Goal: Task Accomplishment & Management: Manage account settings

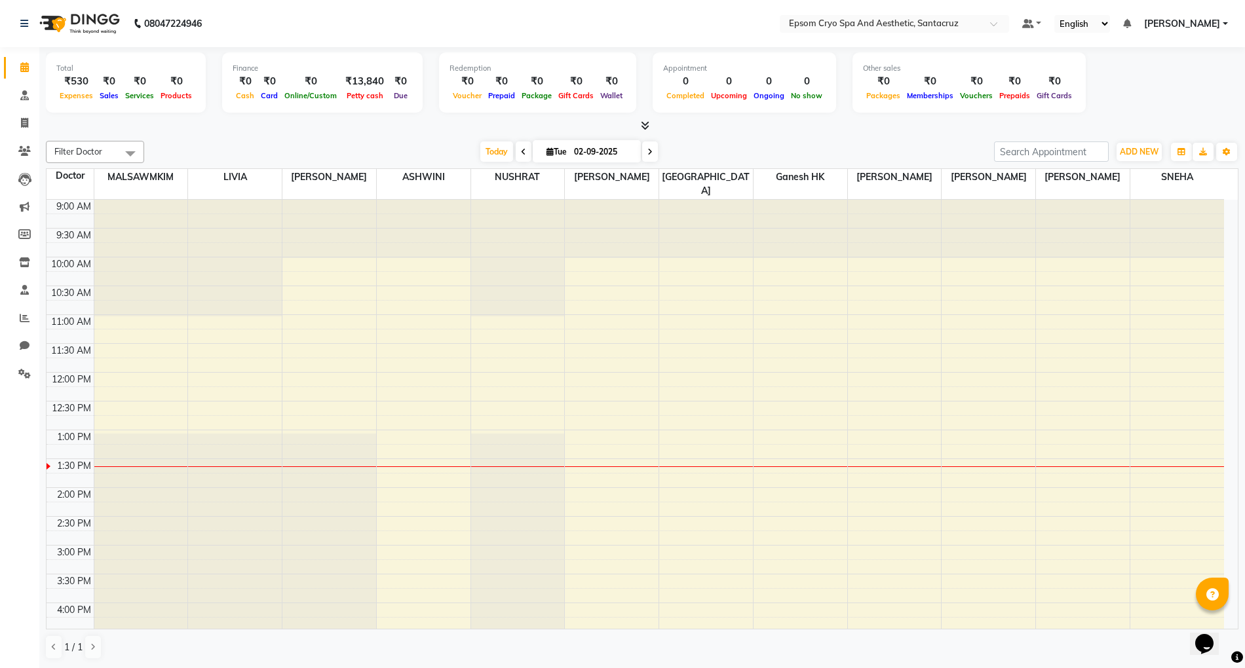
click at [647, 151] on icon at bounding box center [649, 152] width 5 height 8
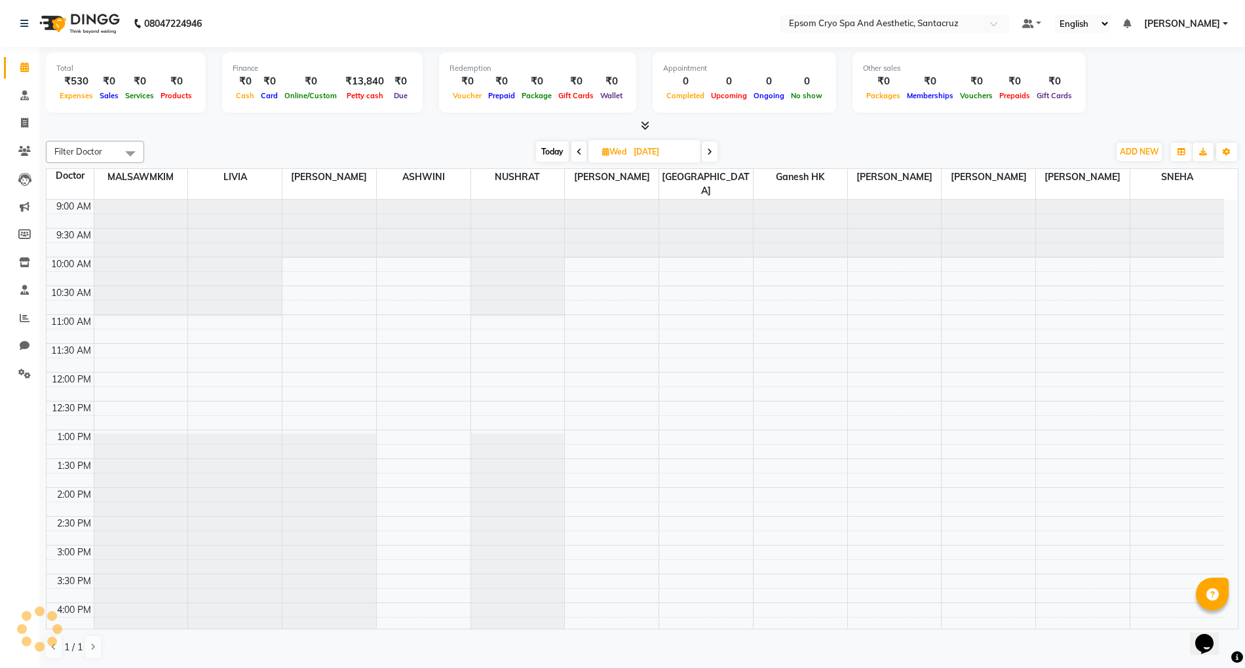
scroll to position [235, 0]
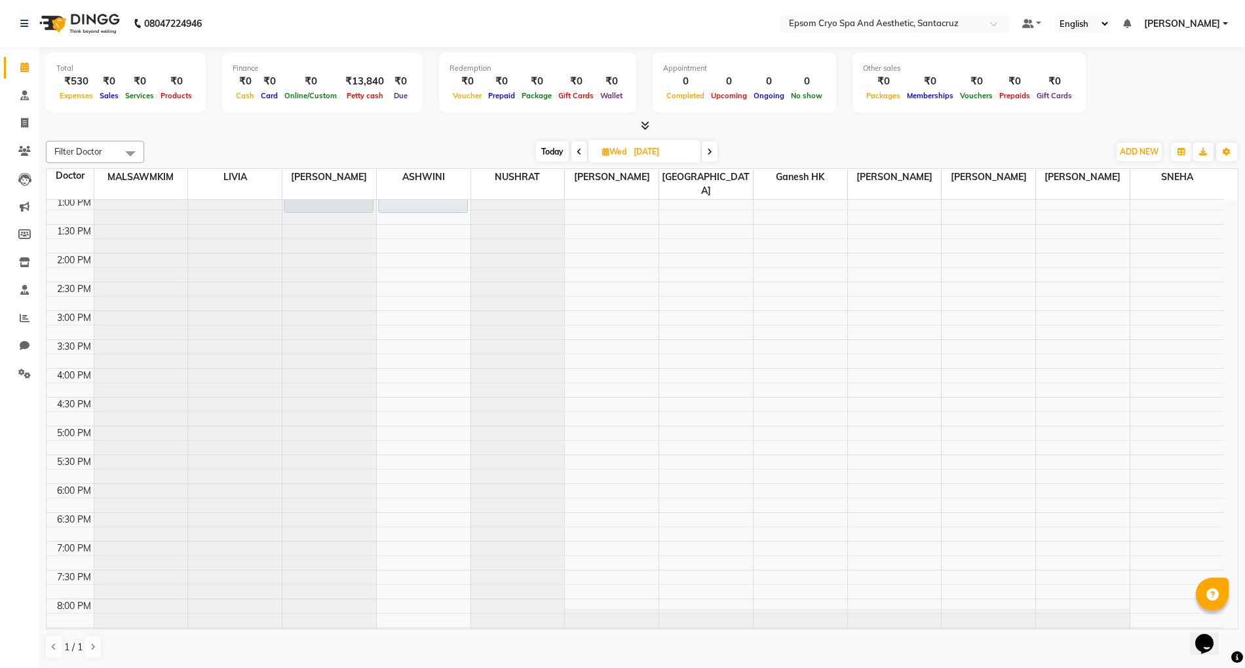
click at [708, 153] on icon at bounding box center [709, 152] width 5 height 8
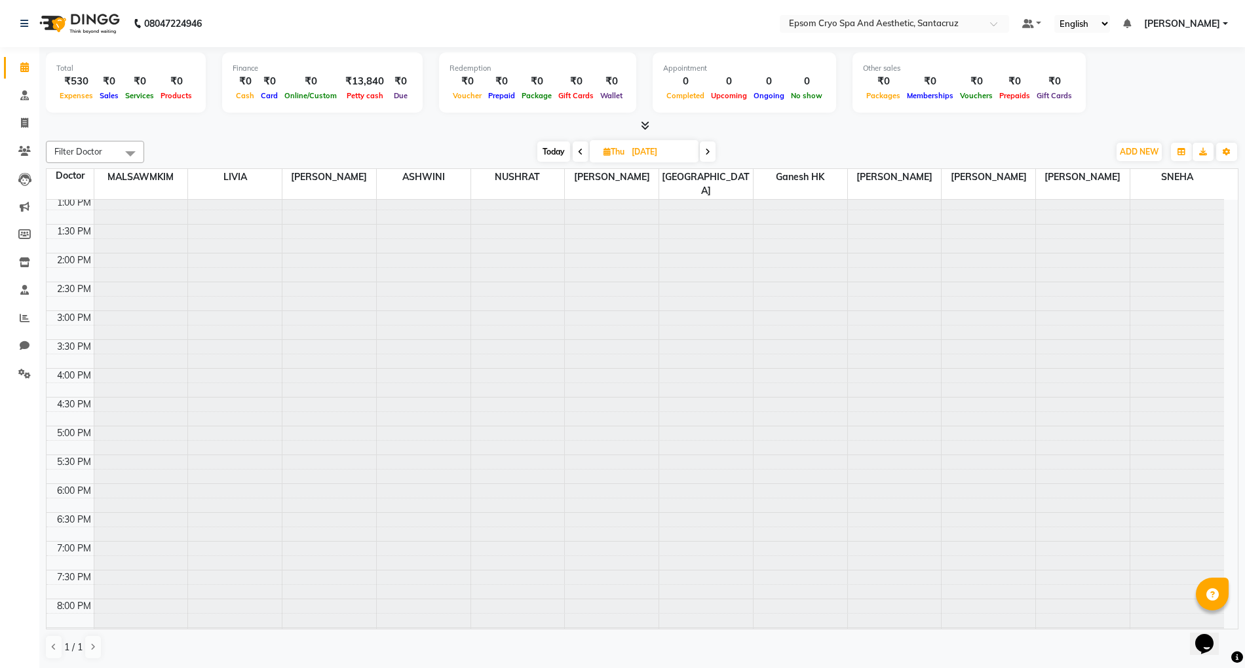
scroll to position [0, 0]
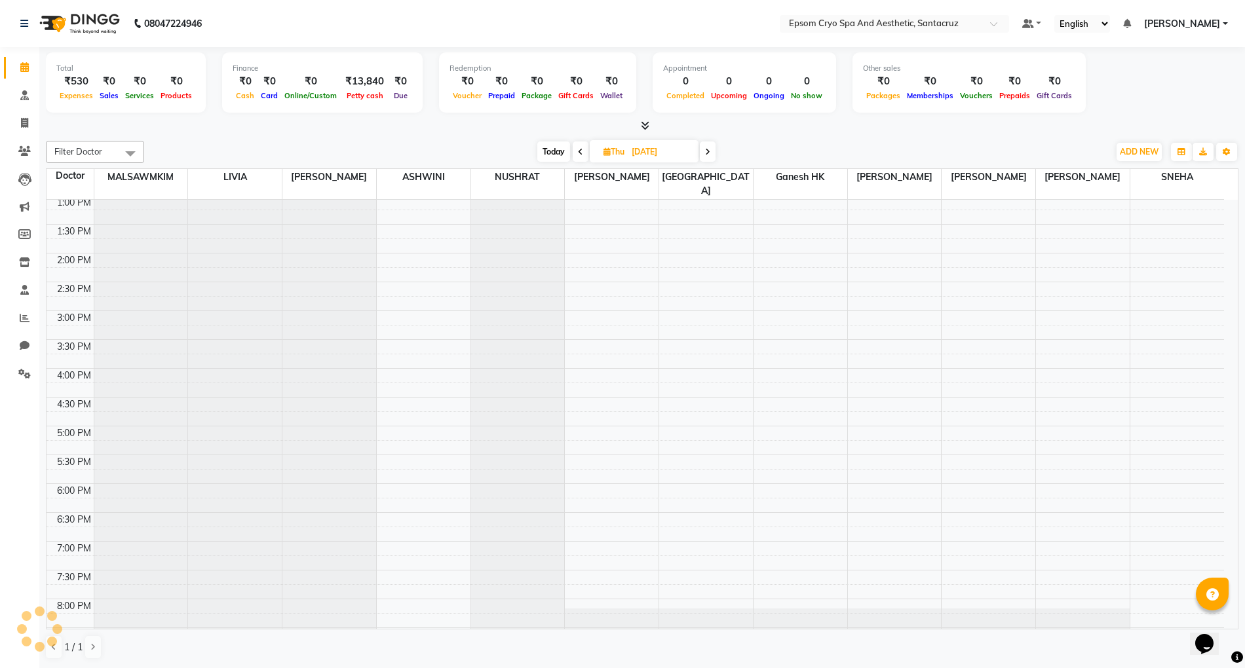
click at [708, 153] on icon at bounding box center [707, 152] width 5 height 8
click at [709, 155] on span at bounding box center [706, 152] width 16 height 20
click at [709, 155] on icon at bounding box center [707, 152] width 5 height 8
type input "[DATE]"
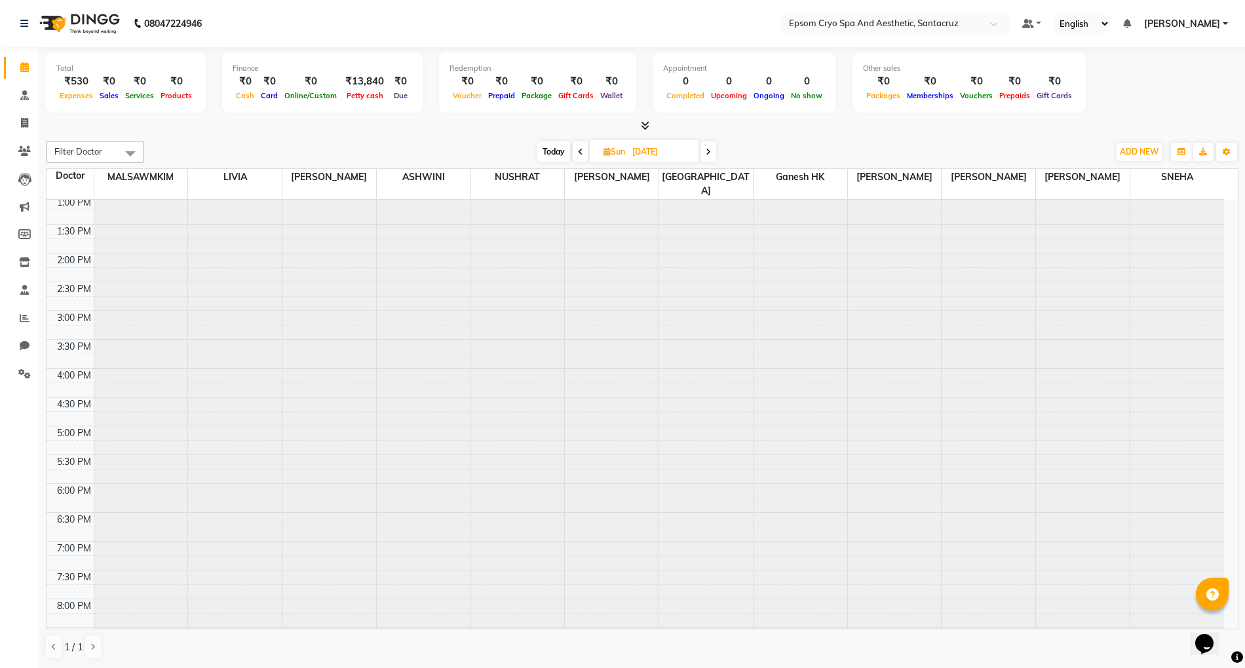
scroll to position [235, 0]
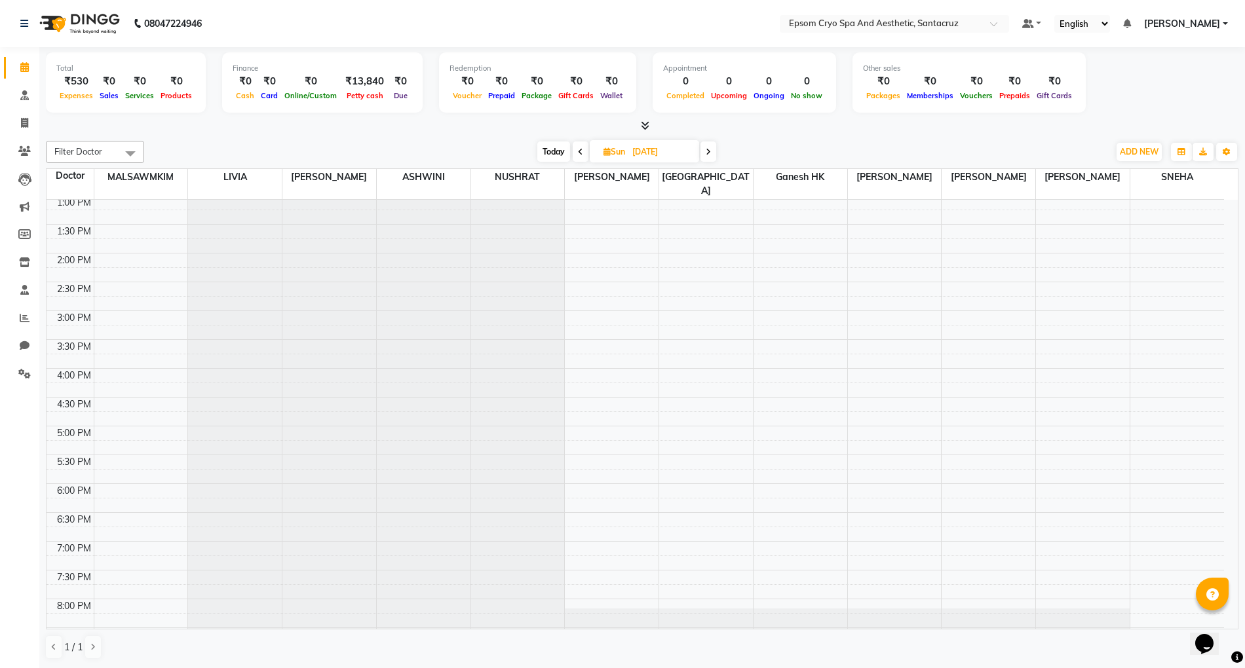
click at [126, 362] on div "9:00 AM 9:30 AM 10:00 AM 10:30 AM 11:00 AM 11:30 AM 12:00 PM 12:30 PM 1:00 PM 1…" at bounding box center [635, 368] width 1177 height 806
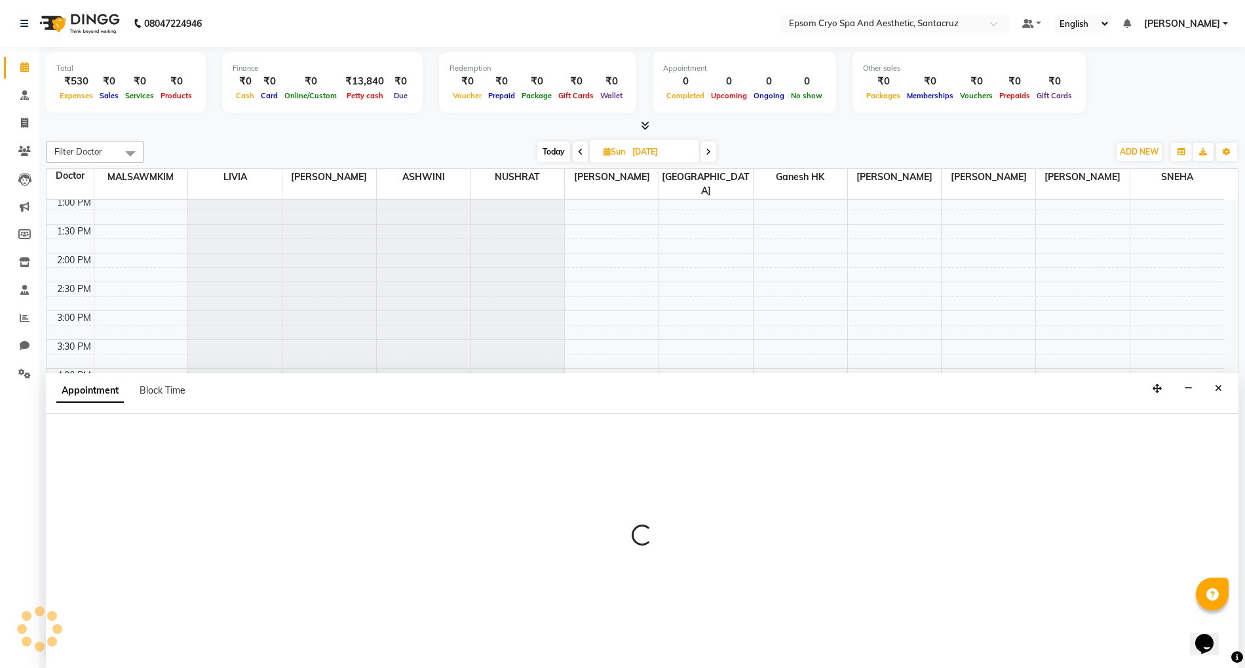
scroll to position [1, 0]
select select "72609"
select select "960"
select select "tentative"
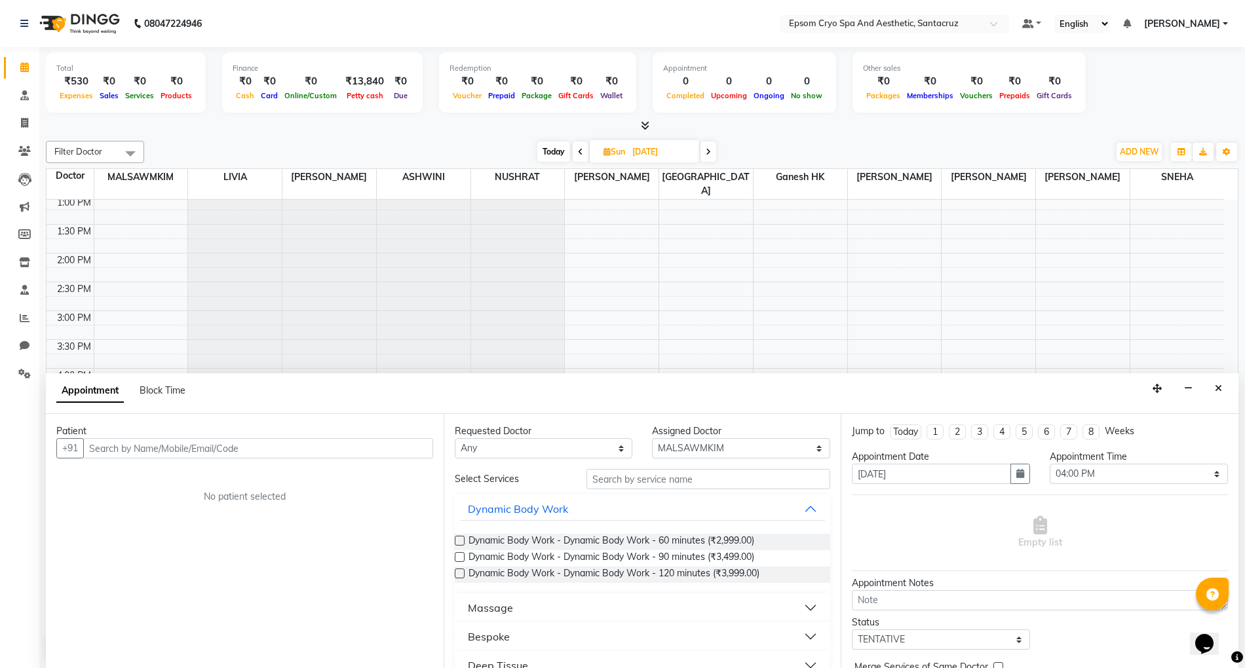
click at [208, 446] on input "text" at bounding box center [258, 448] width 350 height 20
type input "9324843458"
click at [381, 449] on span "Add Patient" at bounding box center [403, 448] width 50 height 12
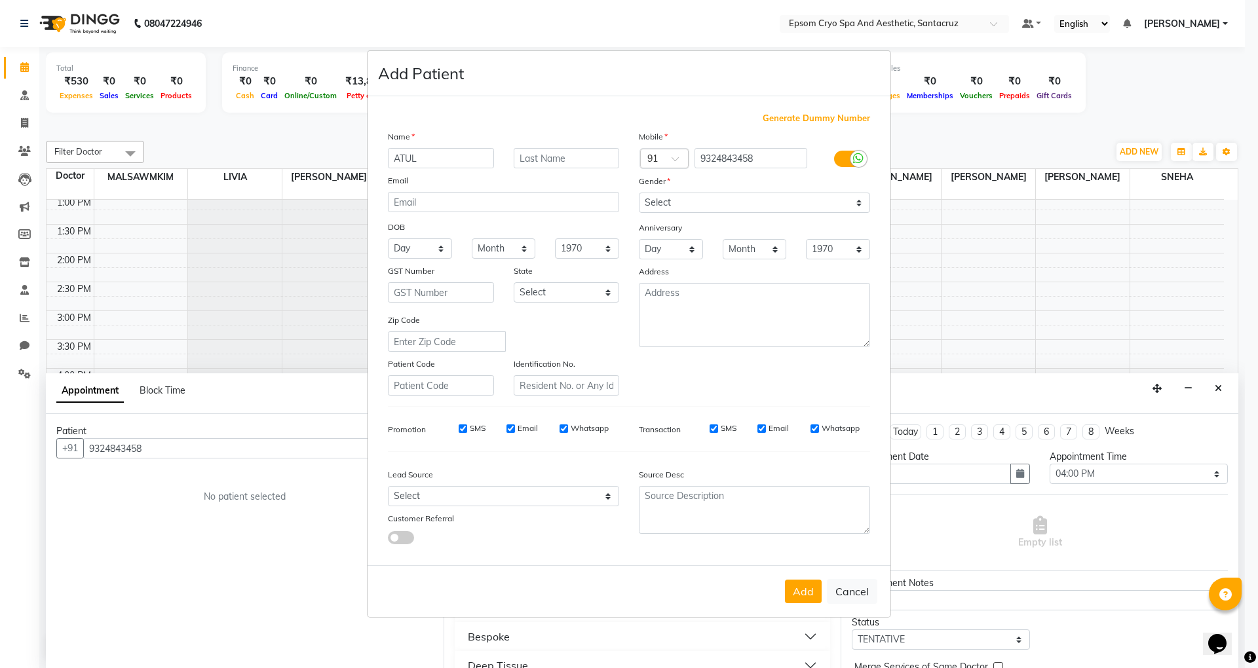
type input "ATUL"
click at [723, 198] on select "Select [DEMOGRAPHIC_DATA] [DEMOGRAPHIC_DATA] Other Prefer Not To Say" at bounding box center [754, 203] width 231 height 20
select select "[DEMOGRAPHIC_DATA]"
click at [639, 194] on select "Select [DEMOGRAPHIC_DATA] [DEMOGRAPHIC_DATA] Other Prefer Not To Say" at bounding box center [754, 203] width 231 height 20
drag, startPoint x: 799, startPoint y: 582, endPoint x: 654, endPoint y: 548, distance: 149.5
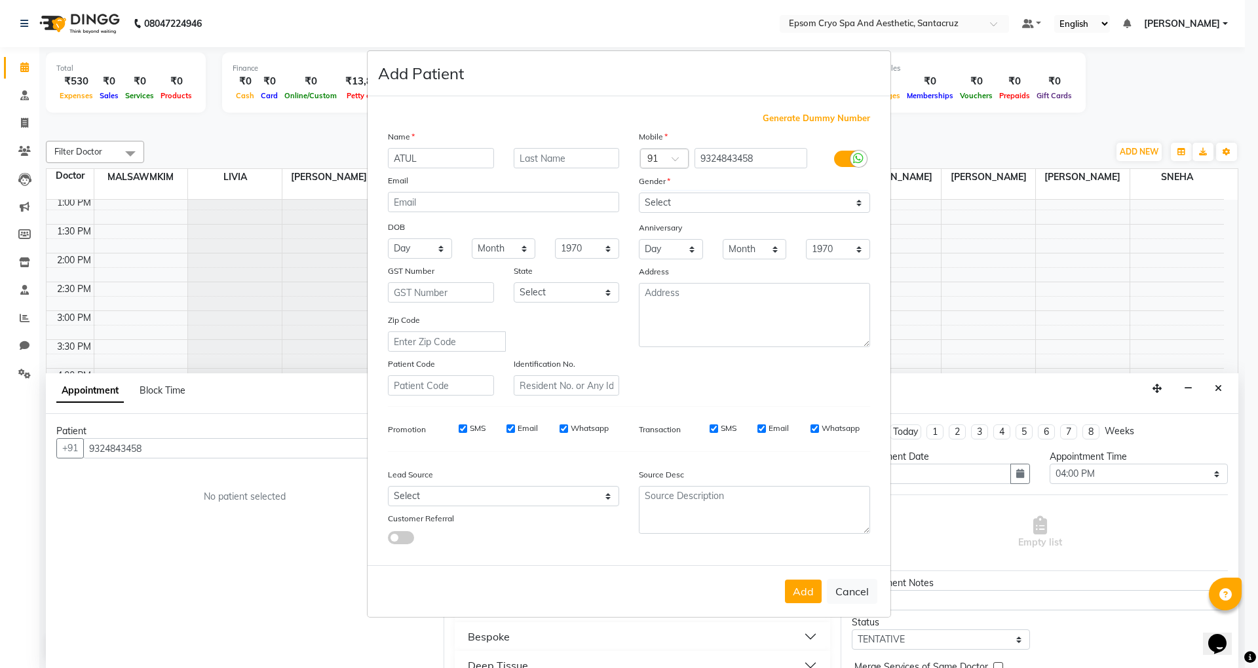
click at [800, 582] on button "Add" at bounding box center [803, 592] width 37 height 24
select select
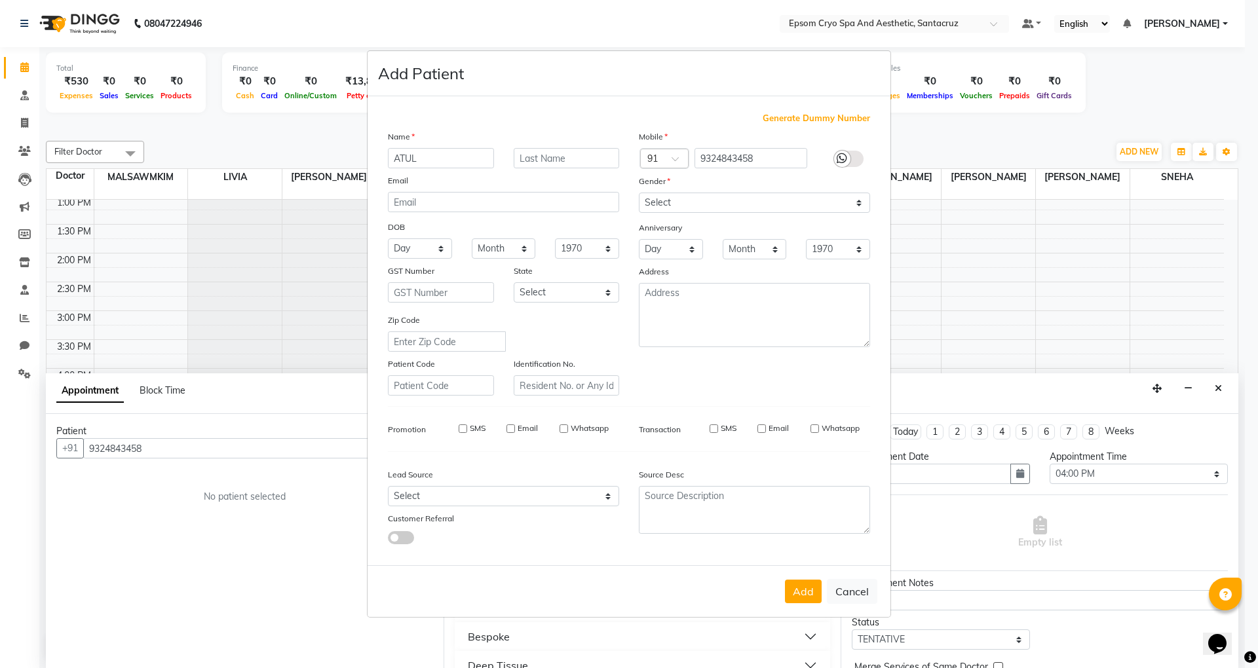
select select
checkbox input "false"
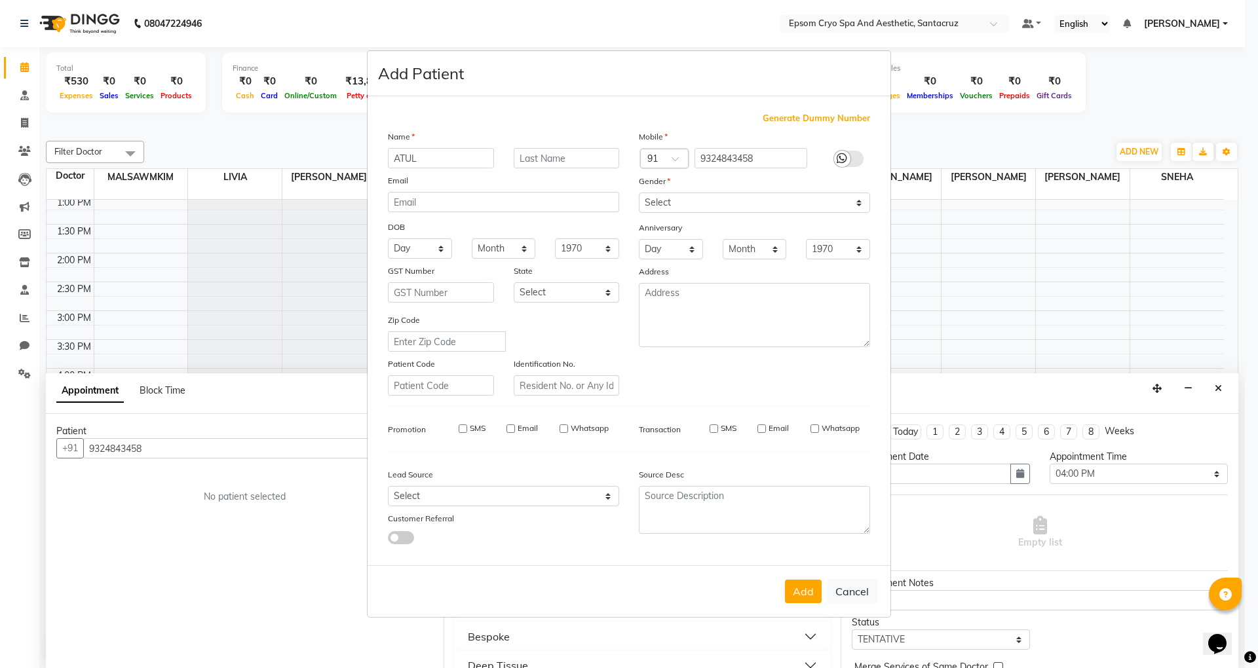
checkbox input "false"
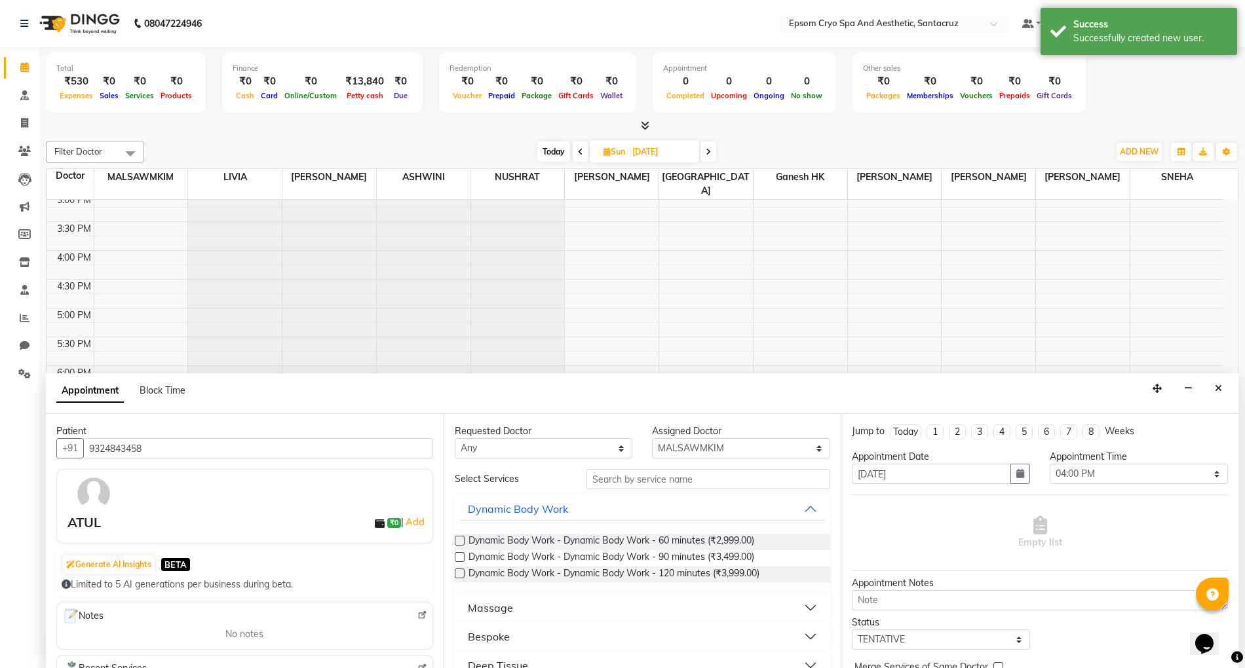
scroll to position [375, 0]
click at [510, 539] on span "Dynamic Body Work - Dynamic Body Work - 60 minutes (₹2,999.00)" at bounding box center [611, 542] width 286 height 16
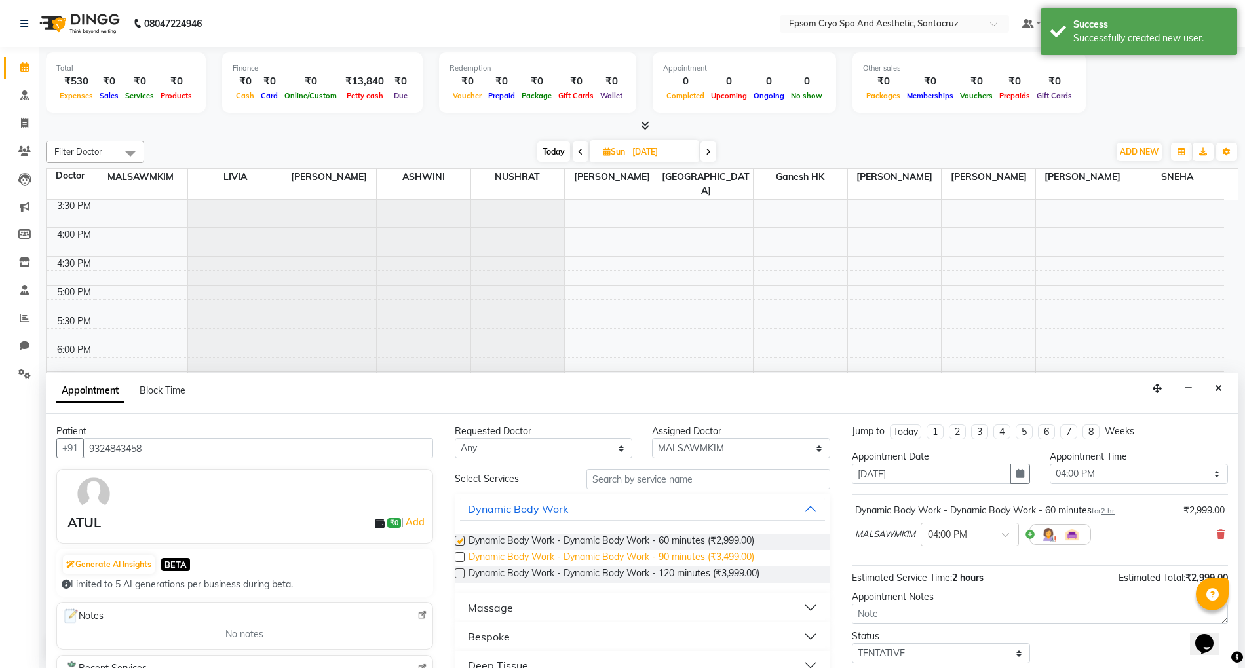
checkbox input "false"
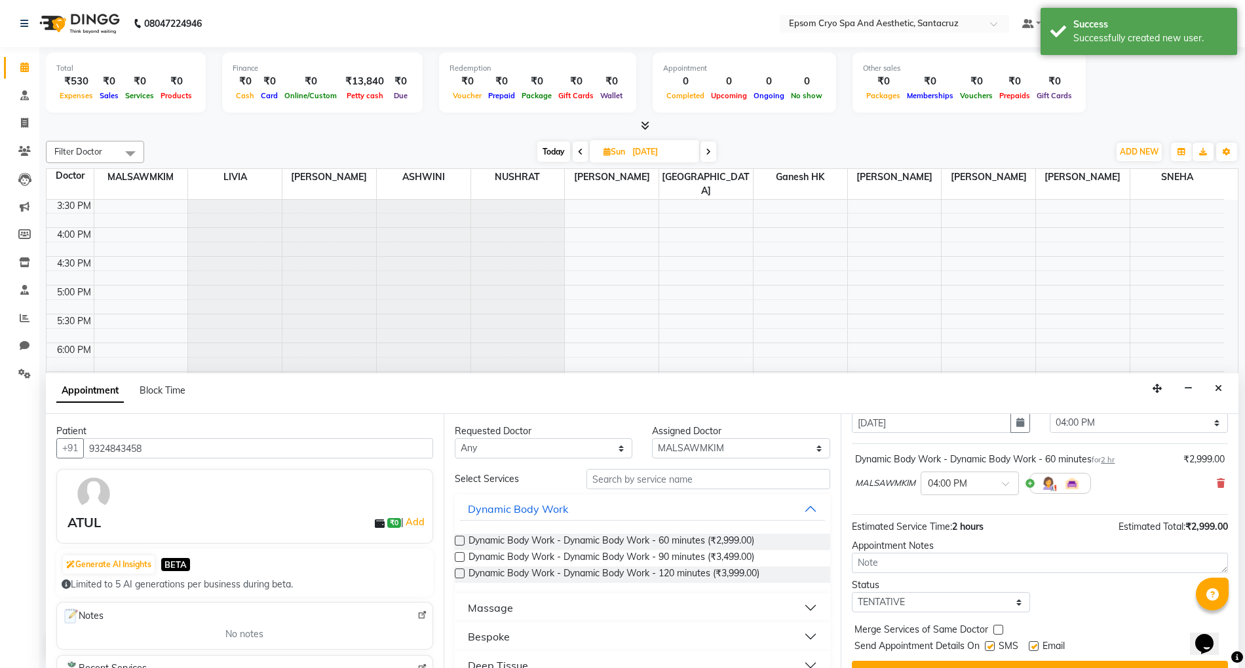
scroll to position [79, 0]
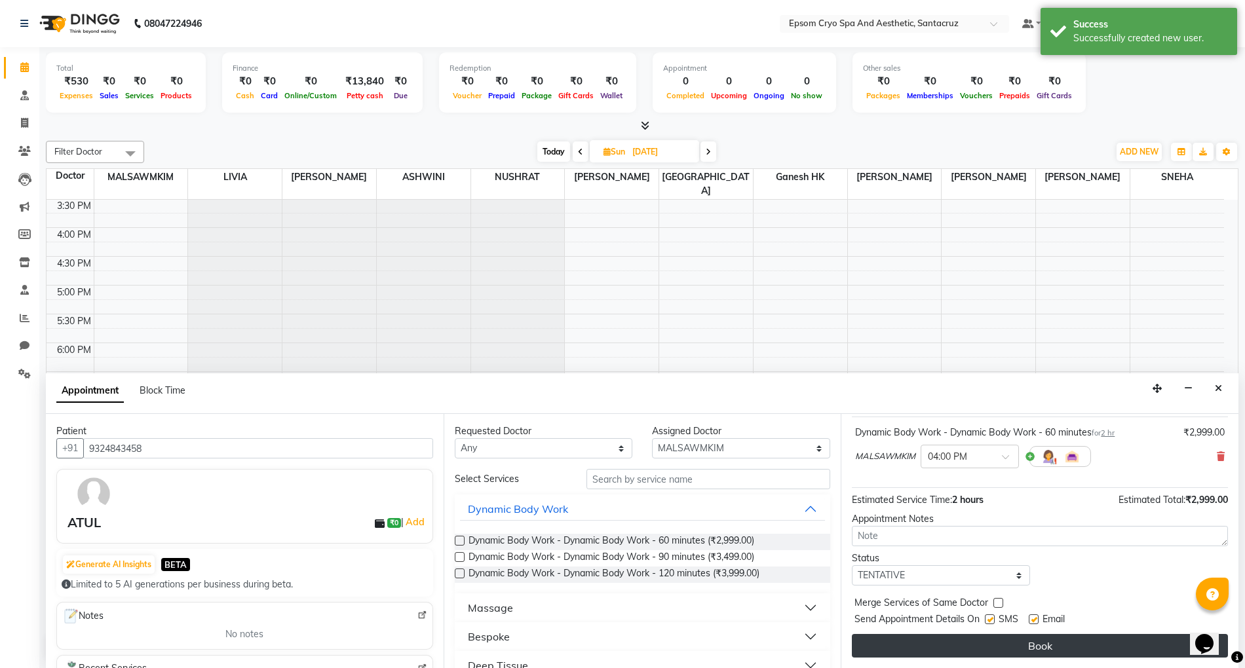
click at [917, 643] on button "Book" at bounding box center [1040, 646] width 376 height 24
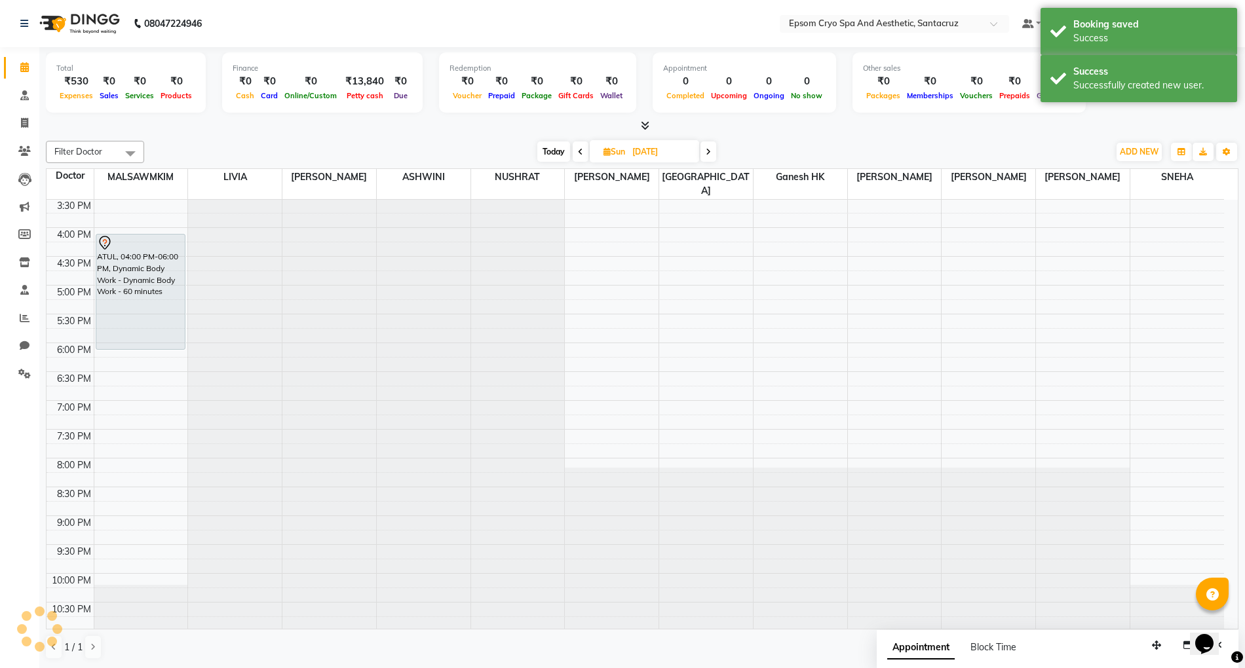
scroll to position [0, 0]
click at [558, 157] on span "Today" at bounding box center [553, 152] width 33 height 20
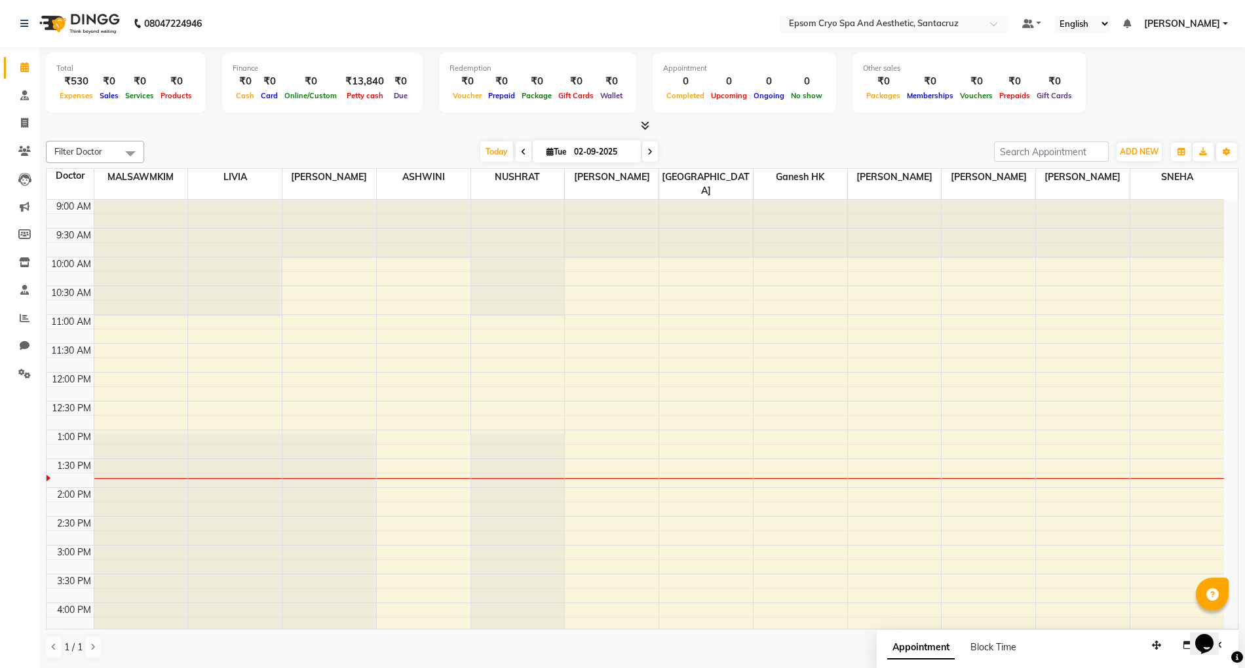
click at [521, 155] on icon at bounding box center [523, 152] width 5 height 8
type input "01-09-2025"
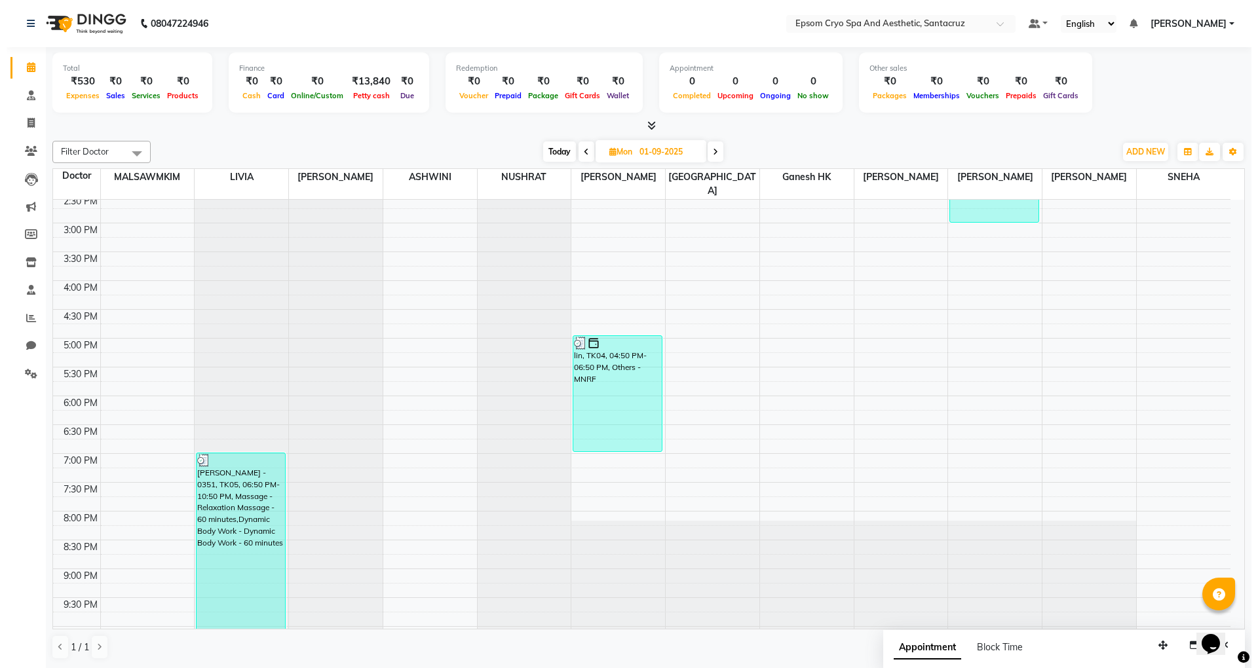
scroll to position [375, 0]
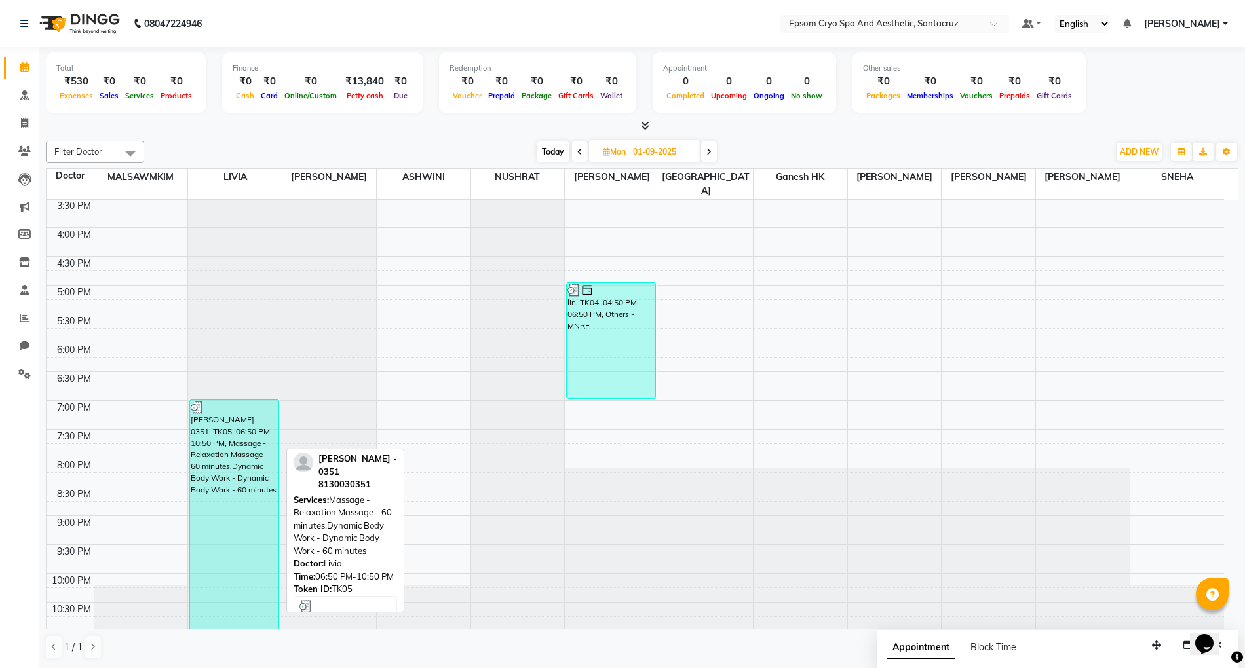
click at [215, 423] on div "[PERSON_NAME] - 0351, TK05, 06:50 PM-10:50 PM, Massage - Relaxation Massage - 6…" at bounding box center [234, 516] width 88 height 232
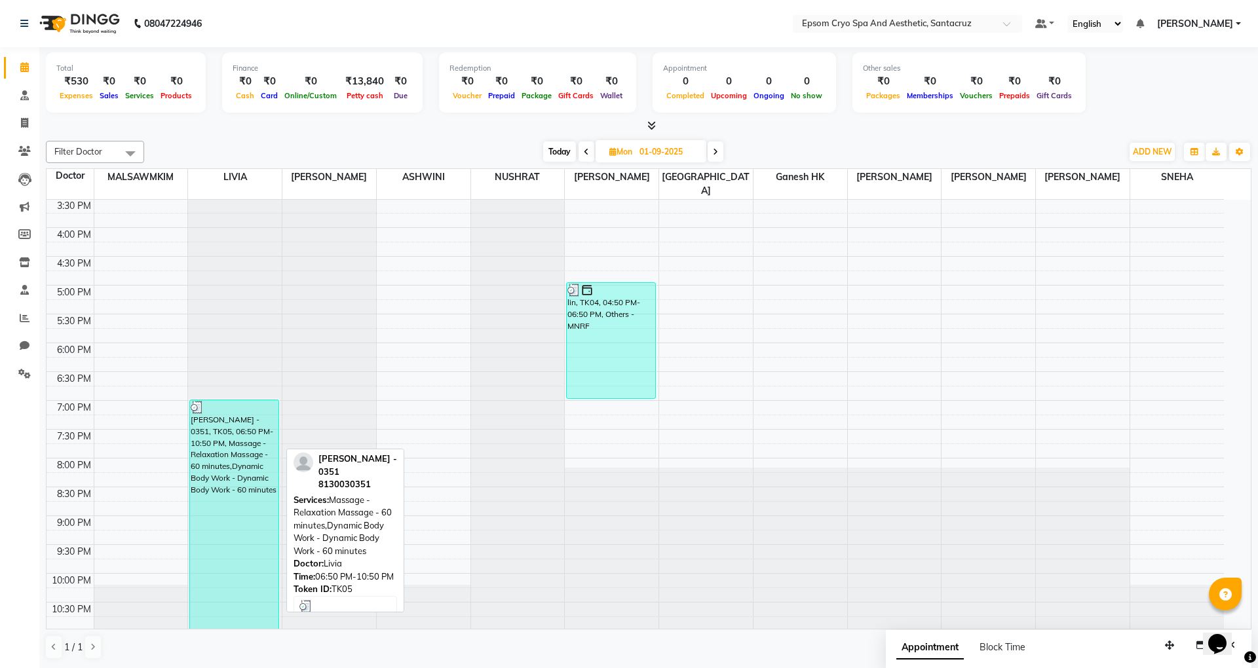
select select "3"
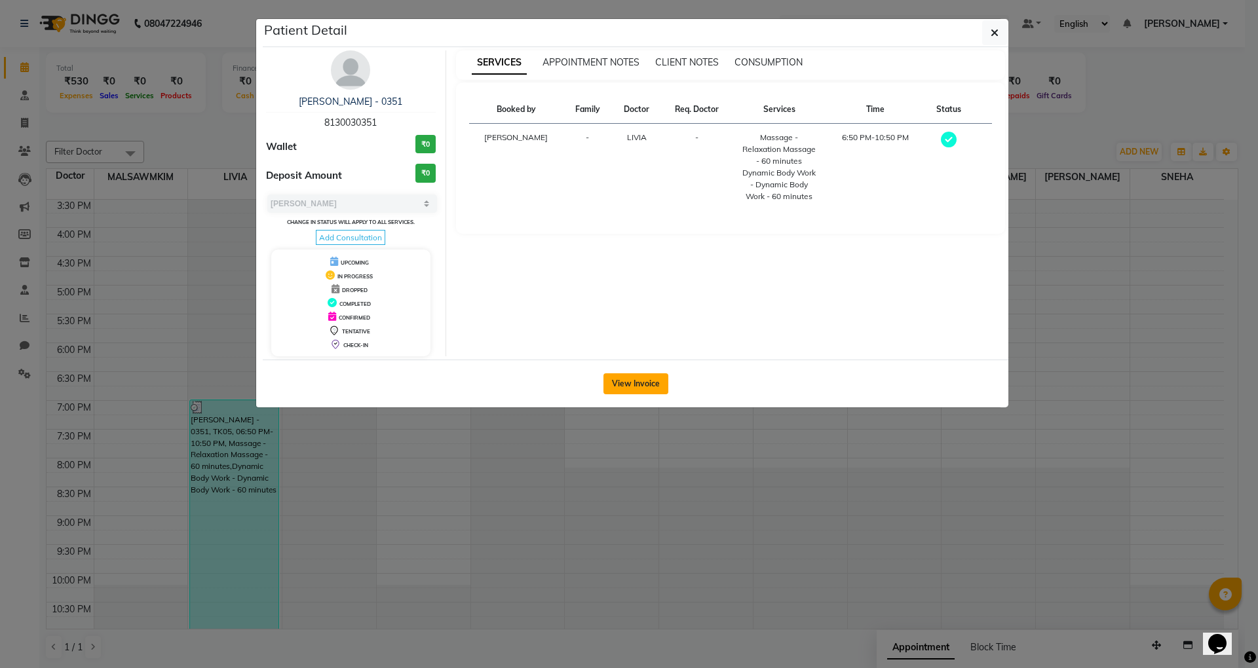
click at [625, 390] on button "View Invoice" at bounding box center [635, 383] width 65 height 21
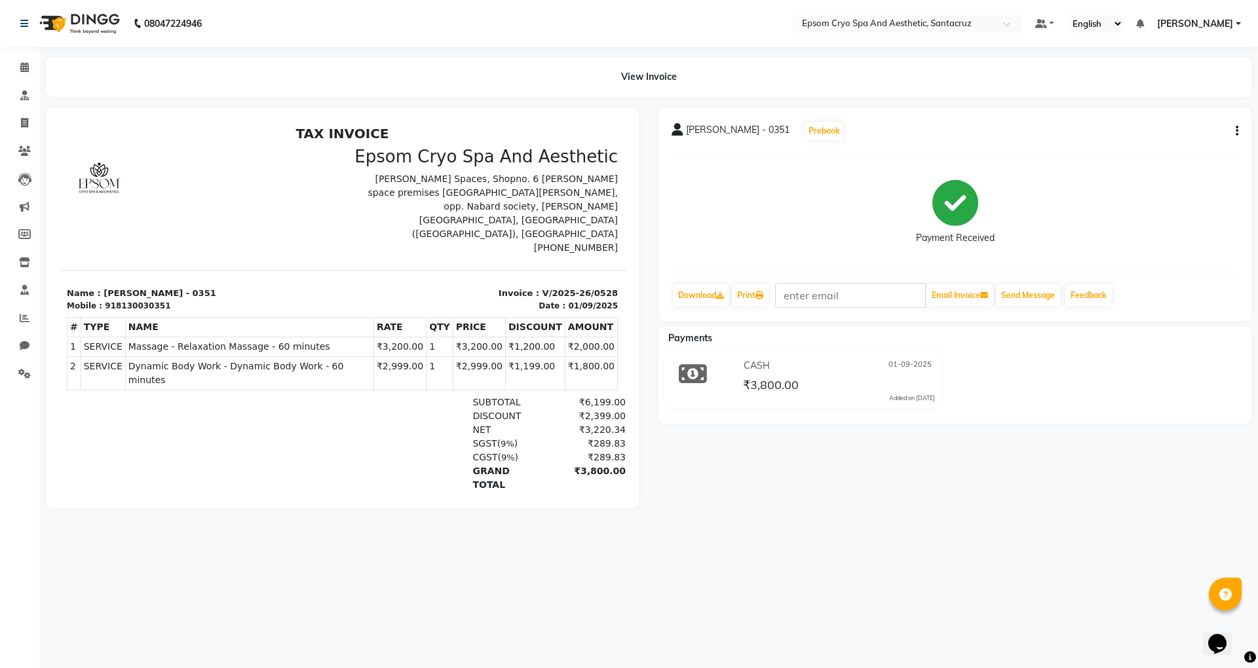
click at [142, 300] on div "918130030351" at bounding box center [138, 306] width 66 height 12
copy div "918130030351"
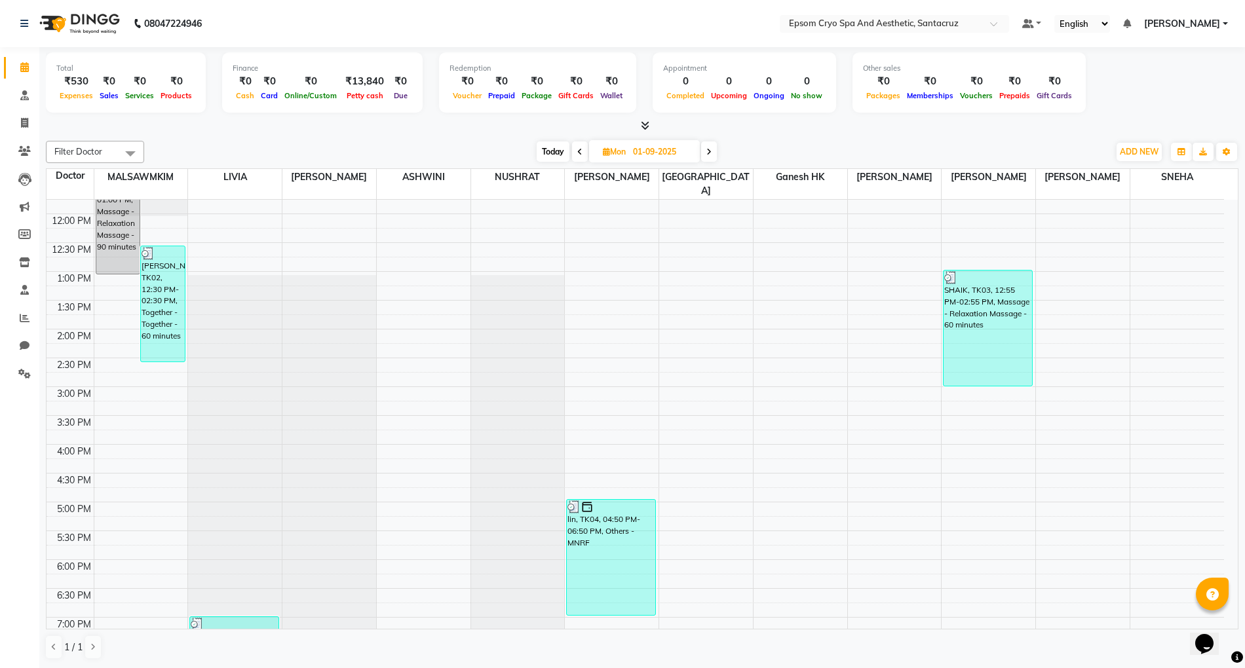
scroll to position [375, 0]
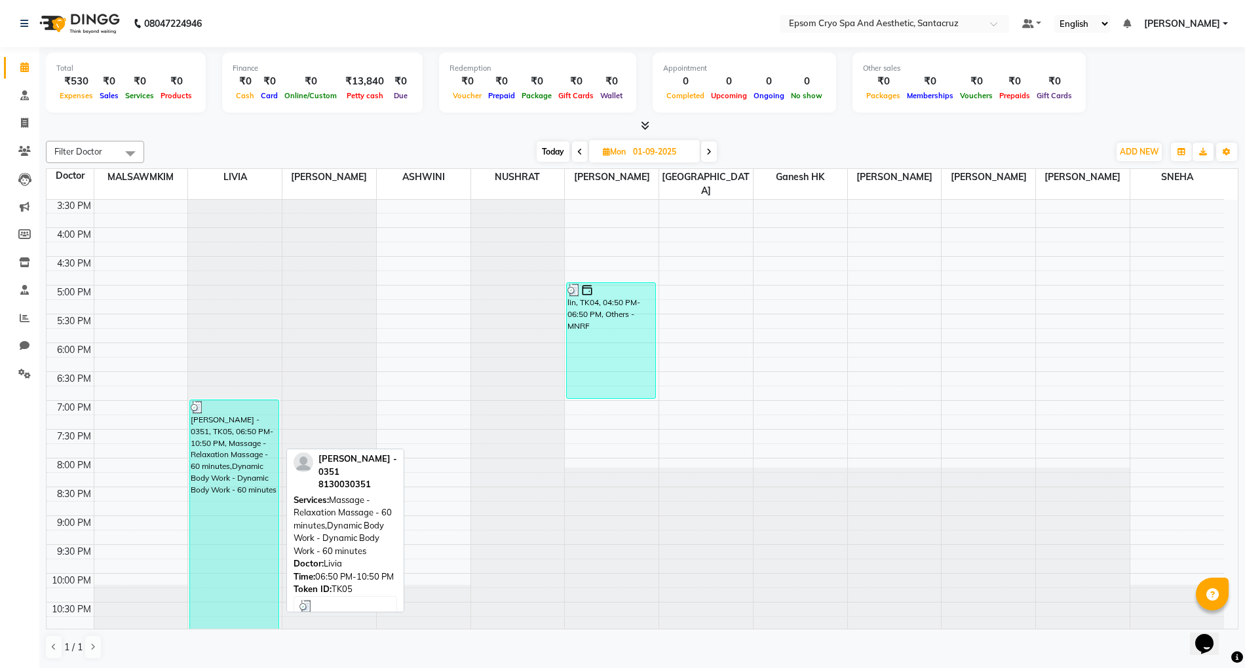
click at [242, 438] on div "[PERSON_NAME] - 0351, TK05, 06:50 PM-10:50 PM, Massage - Relaxation Massage - 6…" at bounding box center [234, 516] width 88 height 232
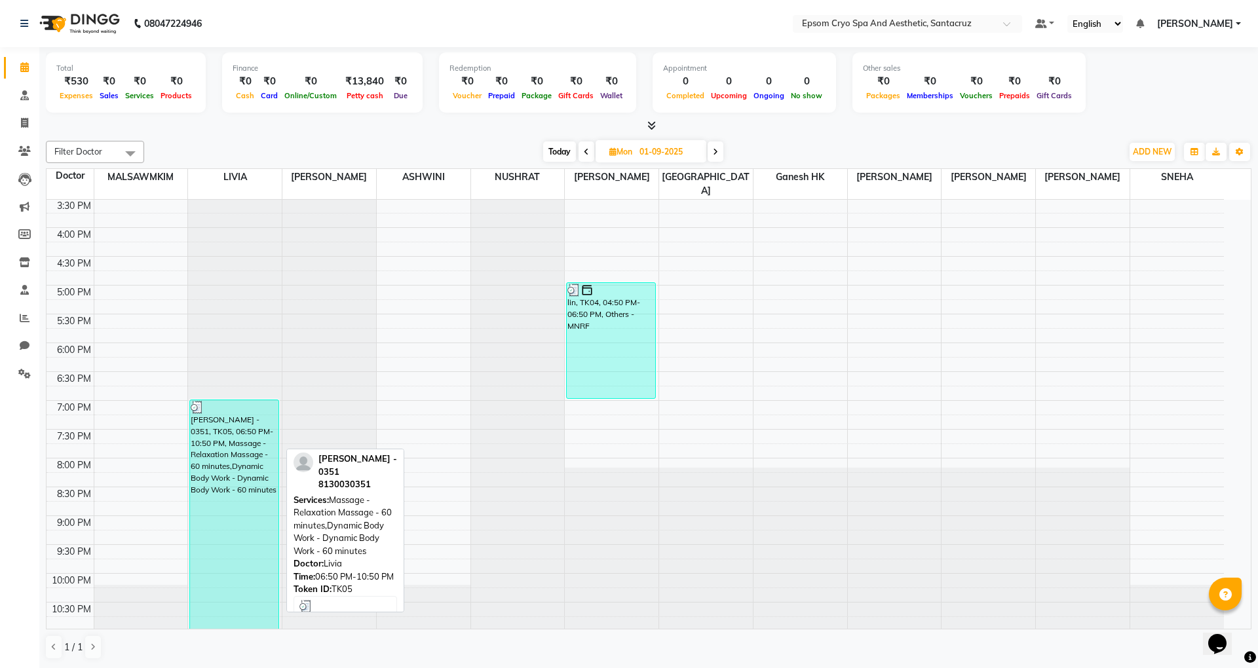
select select "3"
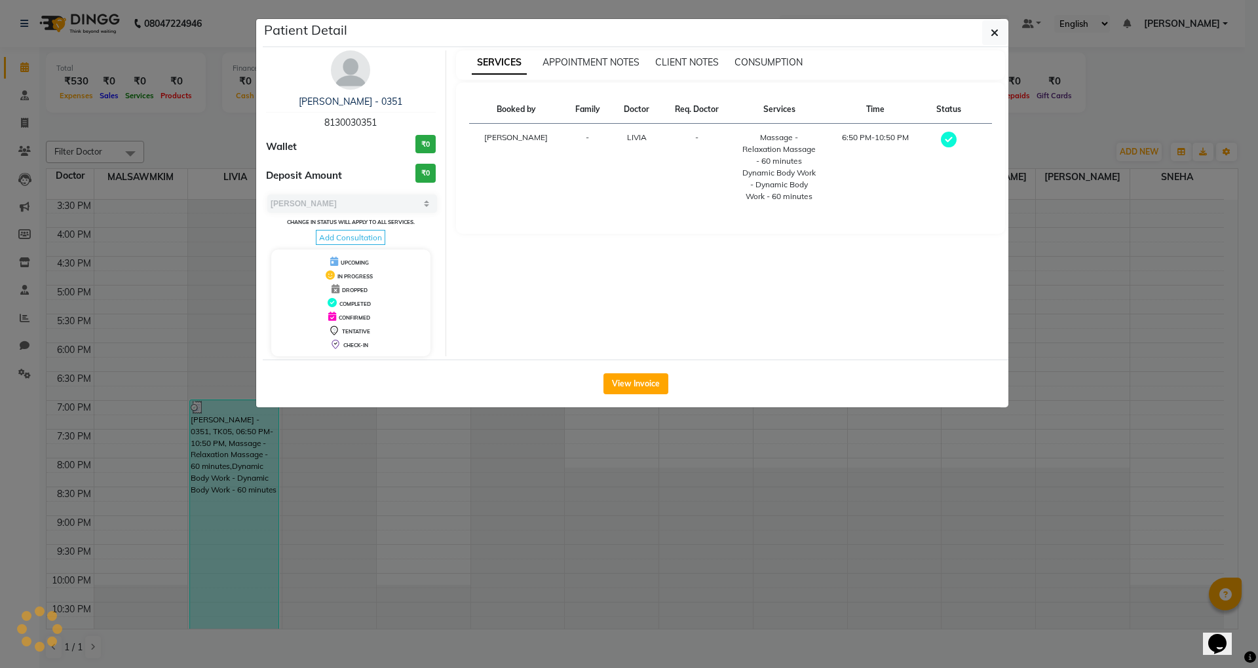
click at [344, 124] on span "8130030351" at bounding box center [350, 123] width 52 height 12
copy span "8130030351"
click at [997, 30] on icon "button" at bounding box center [995, 33] width 8 height 10
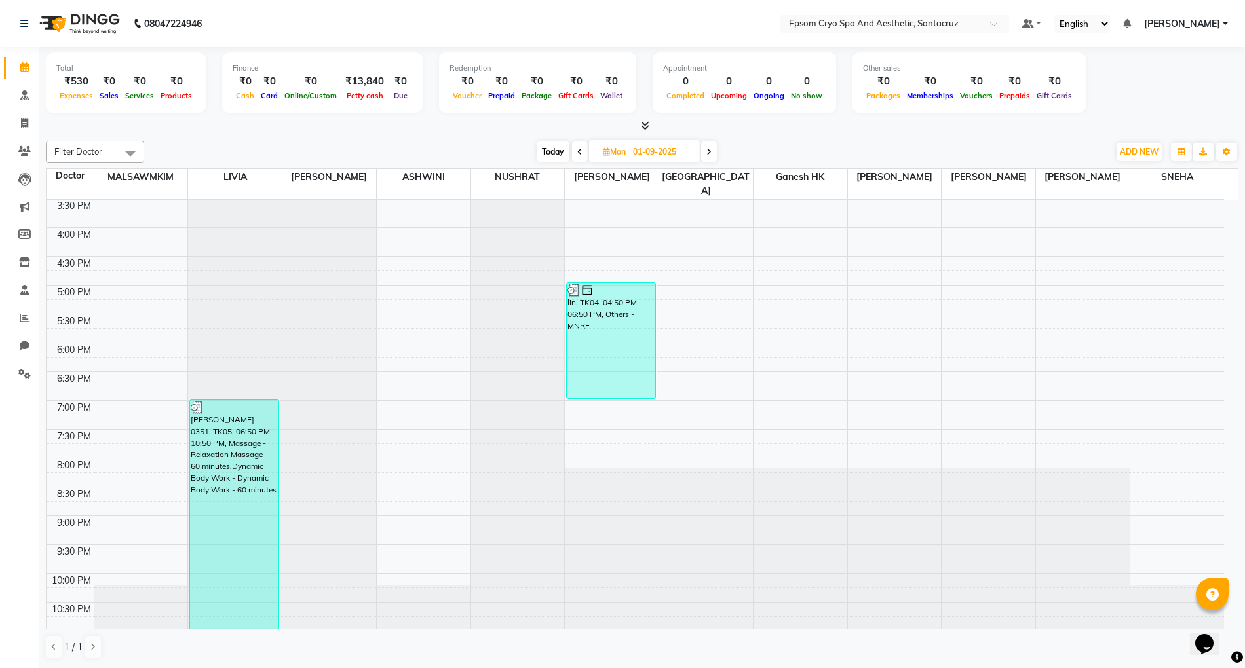
click at [554, 152] on span "Today" at bounding box center [553, 152] width 33 height 20
type input "02-09-2025"
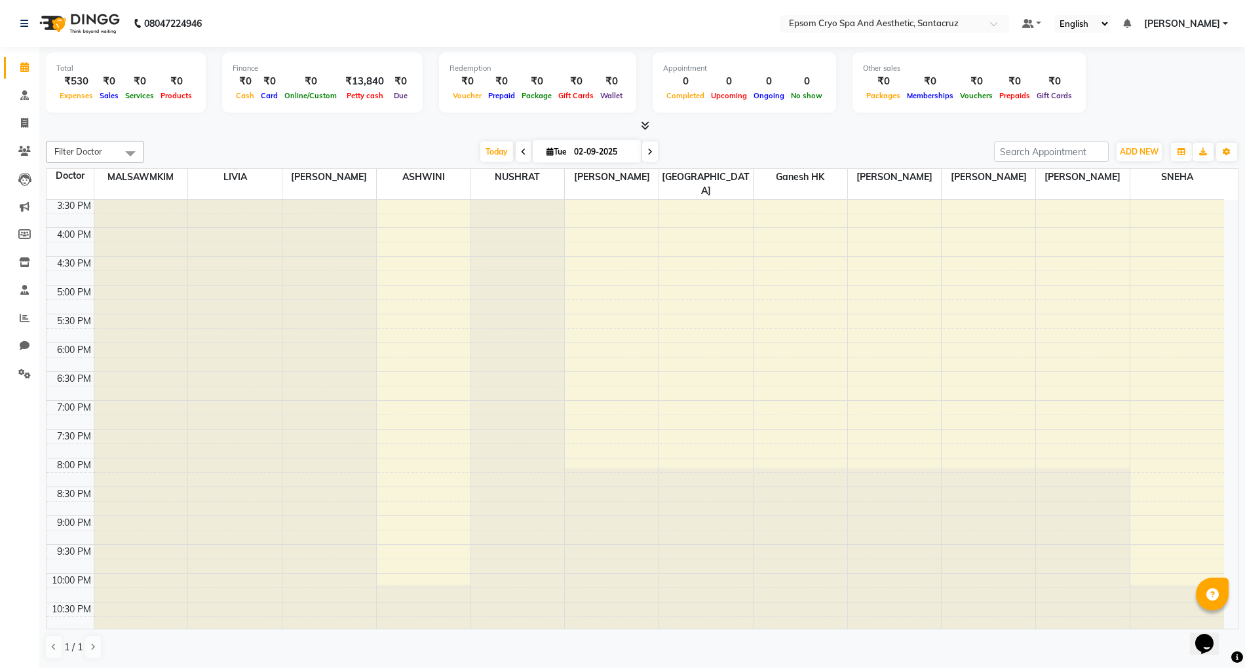
scroll to position [0, 0]
